Goal: Navigation & Orientation: Find specific page/section

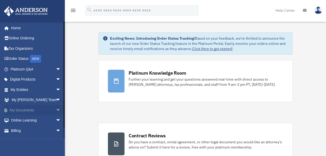
click at [24, 111] on link "My Documents arrow_drop_down" at bounding box center [36, 110] width 65 height 10
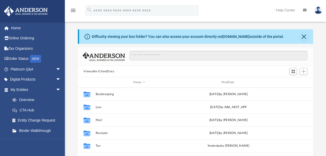
scroll to position [114, 231]
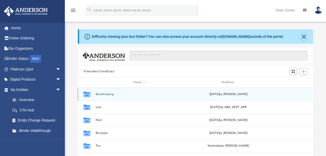
click at [110, 95] on button "Bookkeeping" at bounding box center [139, 94] width 87 height 3
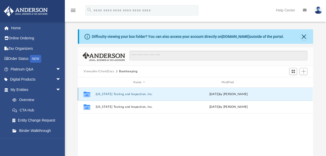
click at [126, 94] on button "[US_STATE] Testing and Inspection, Inc." at bounding box center [139, 94] width 87 height 3
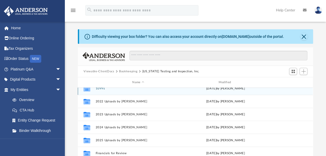
scroll to position [9, 0]
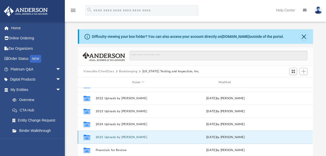
click at [111, 137] on button "2025 Uploads by [PERSON_NAME]" at bounding box center [138, 137] width 85 height 3
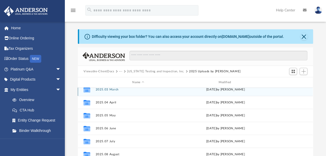
scroll to position [48, 0]
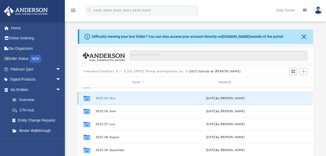
click at [112, 98] on button "2025.05 May" at bounding box center [138, 98] width 85 height 3
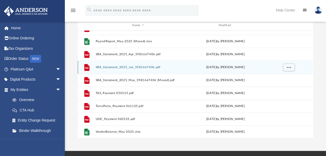
scroll to position [0, 0]
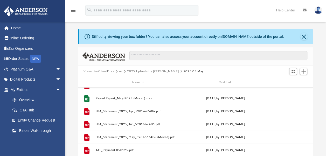
click at [147, 72] on button "2025 Uploads by [PERSON_NAME]" at bounding box center [153, 71] width 52 height 5
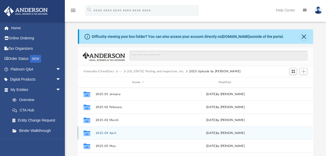
scroll to position [26, 0]
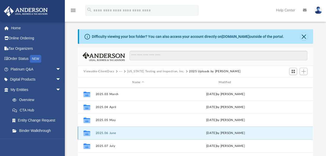
click at [99, 133] on button "2025.06 June" at bounding box center [138, 132] width 85 height 3
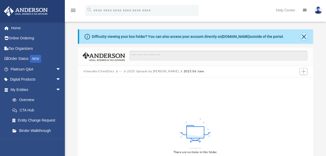
click at [305, 37] on button "Close" at bounding box center [303, 36] width 7 height 7
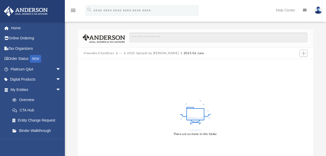
click at [319, 10] on img at bounding box center [318, 10] width 8 height 8
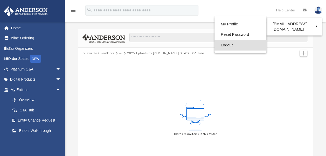
click at [221, 45] on link "Logout" at bounding box center [240, 45] width 52 height 11
